Goal: Task Accomplishment & Management: Manage account settings

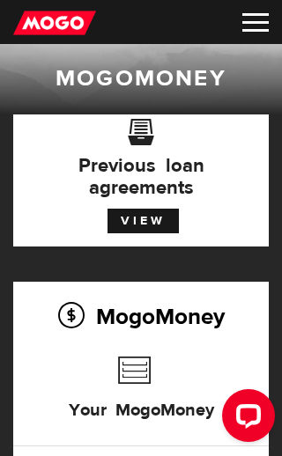
click at [248, 29] on img at bounding box center [255, 22] width 26 height 18
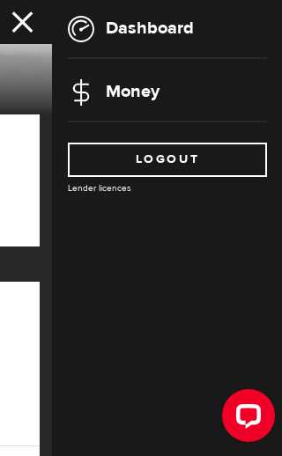
click at [83, 33] on img at bounding box center [81, 29] width 26 height 26
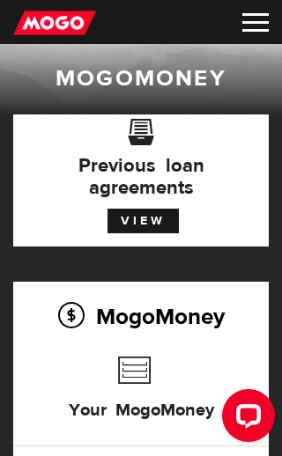
click at [253, 28] on img at bounding box center [255, 22] width 26 height 18
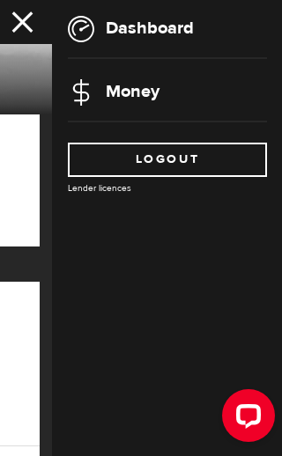
click at [180, 93] on li "Money" at bounding box center [167, 92] width 199 height 26
click at [19, 23] on span at bounding box center [28, 22] width 48 height 35
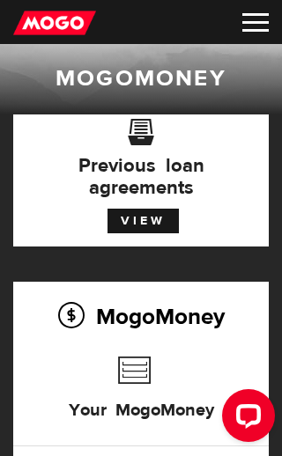
click at [253, 18] on img at bounding box center [255, 22] width 26 height 18
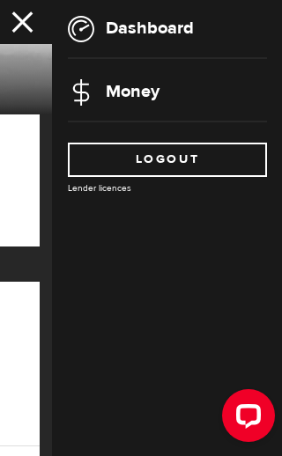
click at [24, 12] on span at bounding box center [28, 22] width 48 height 35
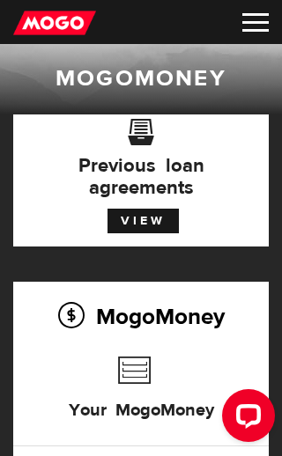
click at [253, 26] on img at bounding box center [255, 22] width 26 height 18
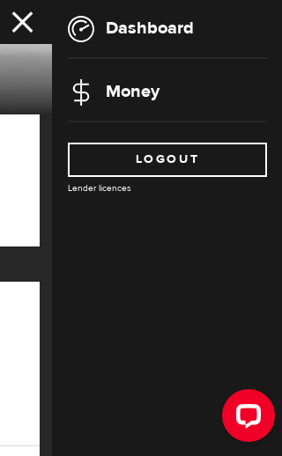
click at [22, 24] on span at bounding box center [28, 22] width 48 height 35
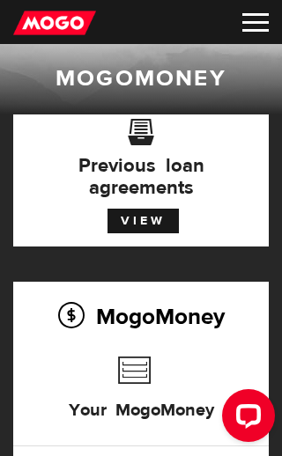
click at [49, 18] on img at bounding box center [54, 23] width 83 height 26
click at [143, 226] on link "View" at bounding box center [142, 221] width 71 height 25
